Goal: Transaction & Acquisition: Purchase product/service

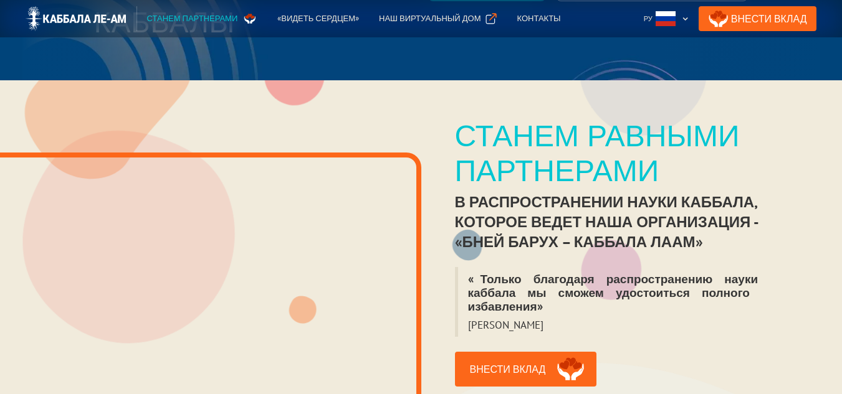
scroll to position [249, 0]
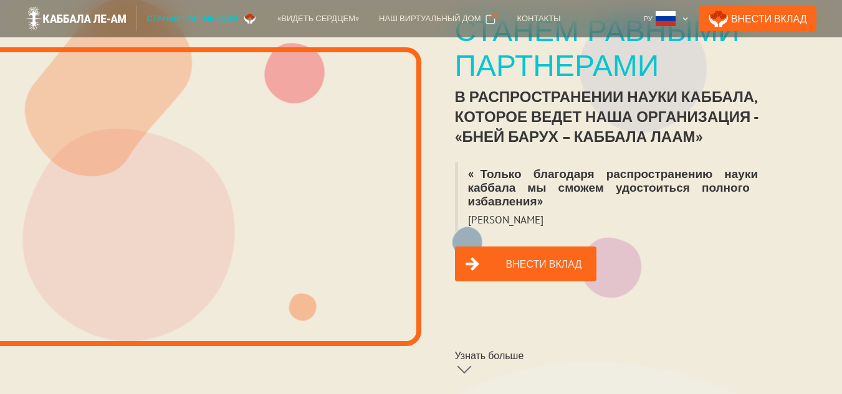
click at [535, 252] on link "Внести вклад" at bounding box center [526, 264] width 142 height 35
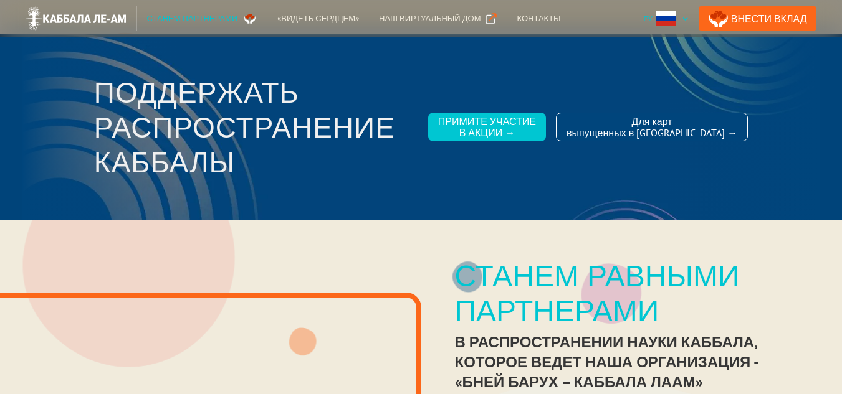
scroll to position [0, 0]
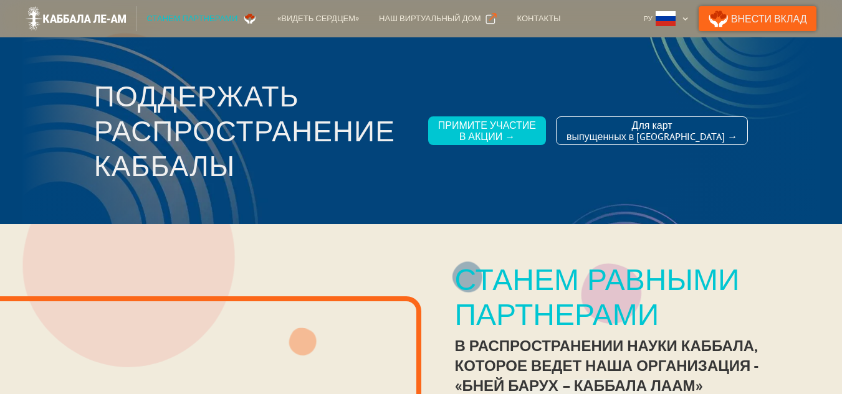
click at [769, 15] on link "Внести Вклад" at bounding box center [757, 18] width 118 height 25
click at [765, 11] on link "Внести Вклад" at bounding box center [757, 18] width 118 height 25
click at [517, 20] on div "Контакты" at bounding box center [539, 18] width 44 height 12
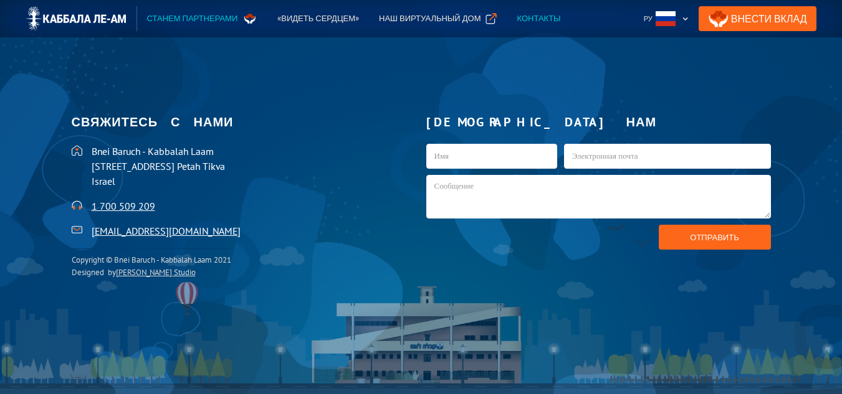
scroll to position [2593, 0]
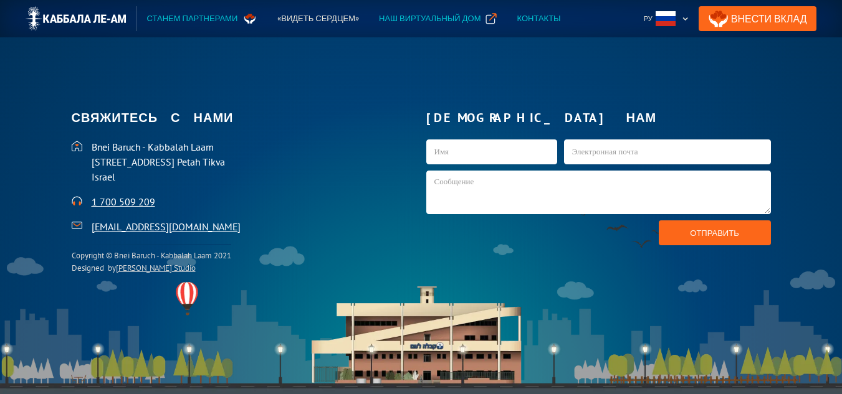
click at [423, 17] on div "Наш виртуальный дом" at bounding box center [430, 18] width 102 height 12
click at [790, 17] on link "Внести Вклад" at bounding box center [757, 18] width 118 height 25
